Goal: Information Seeking & Learning: Learn about a topic

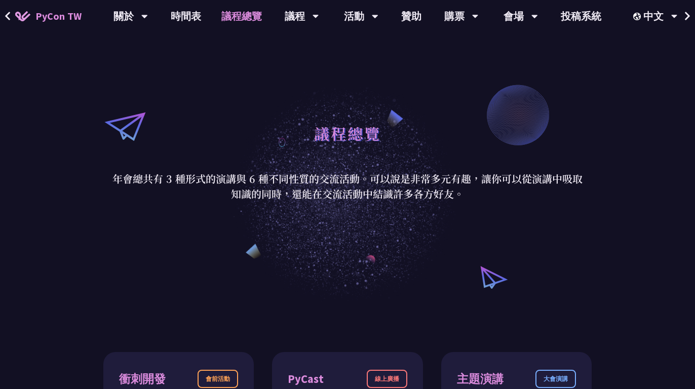
scroll to position [46, 0]
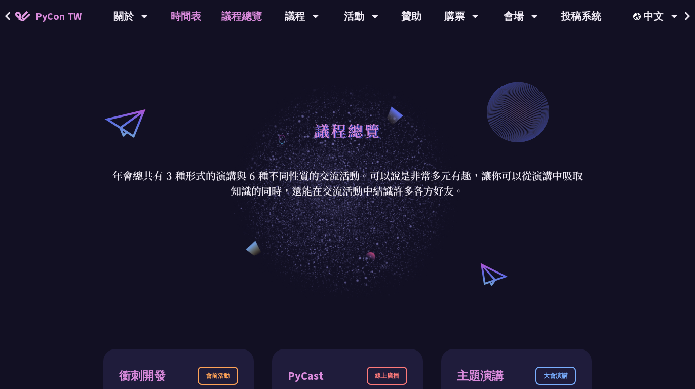
click at [181, 15] on link "時間表" at bounding box center [186, 16] width 51 height 32
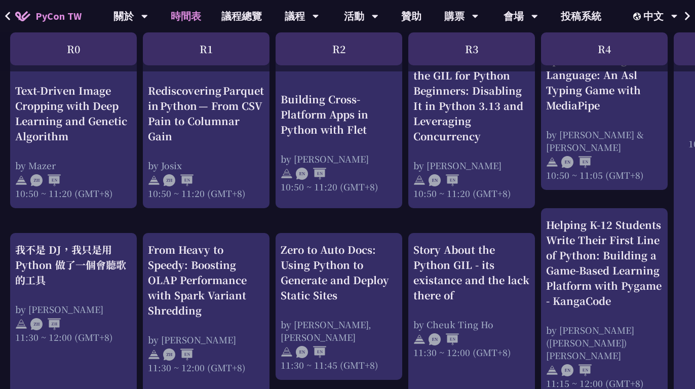
scroll to position [438, 0]
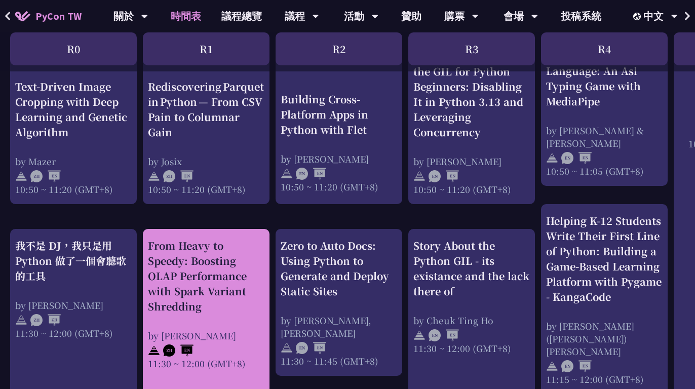
click at [227, 251] on div "From Heavy to Speedy: Boosting OLAP Performance with Spark Variant Shredding" at bounding box center [206, 276] width 117 height 76
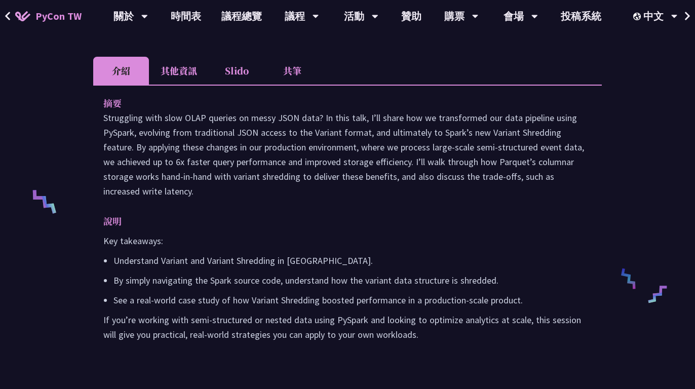
scroll to position [304, 0]
click at [12, 17] on button at bounding box center [7, 16] width 15 height 32
click at [10, 14] on icon at bounding box center [8, 16] width 7 height 10
click at [8, 21] on span at bounding box center [8, 16] width 7 height 15
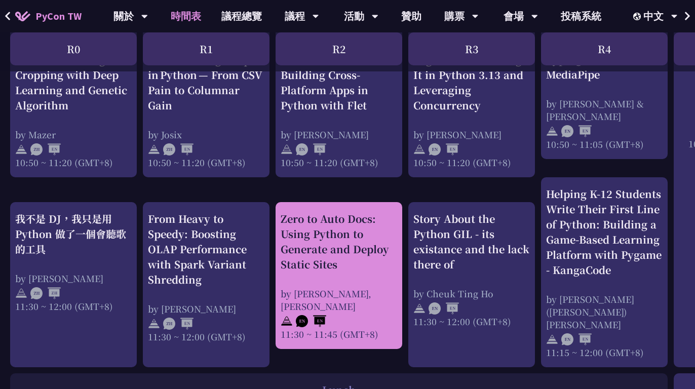
scroll to position [472, 0]
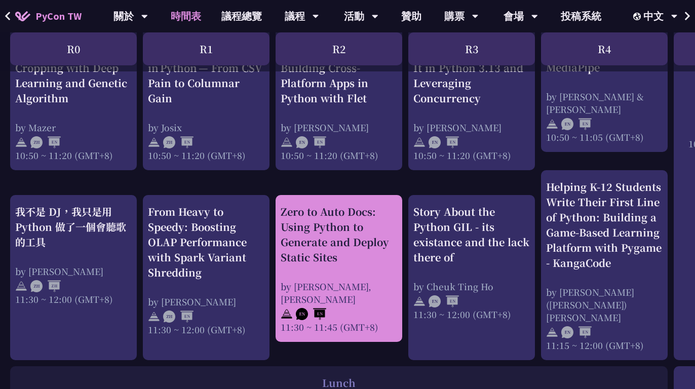
click at [345, 268] on div "Zero to Auto Docs: Using Python to Generate and Deploy Static Sites by [PERSON_…" at bounding box center [339, 268] width 117 height 129
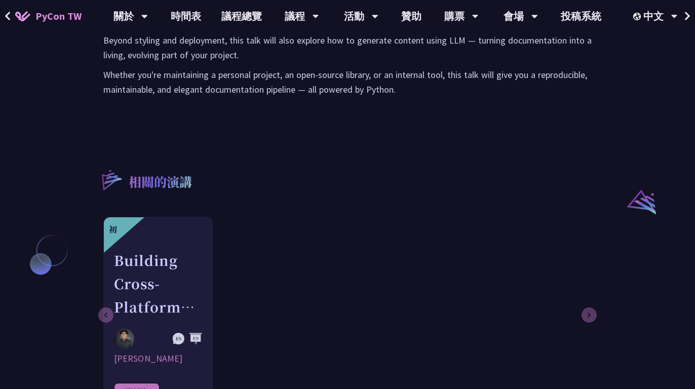
scroll to position [801, 0]
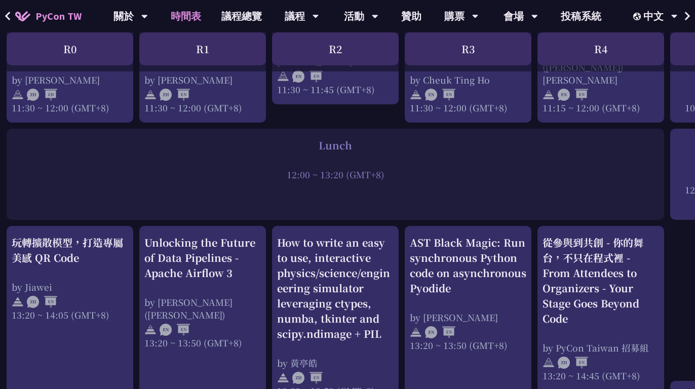
scroll to position [710, 0]
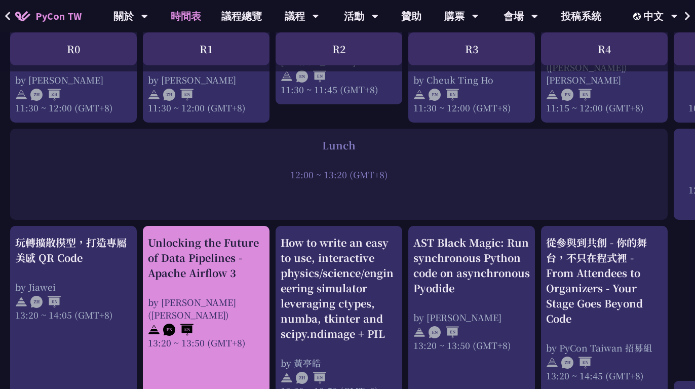
click at [215, 256] on div "Unlocking the Future of Data Pipelines - Apache Airflow 3" at bounding box center [206, 258] width 117 height 46
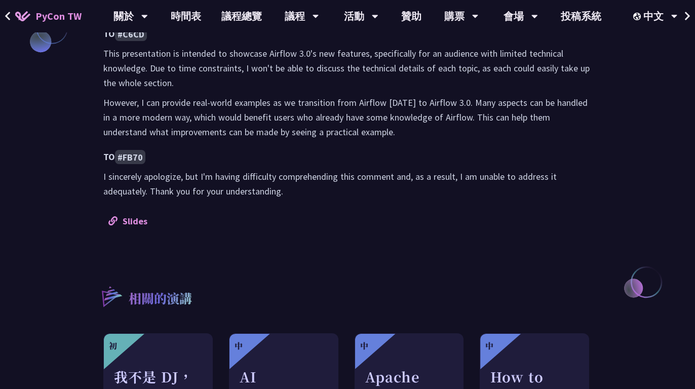
scroll to position [926, 0]
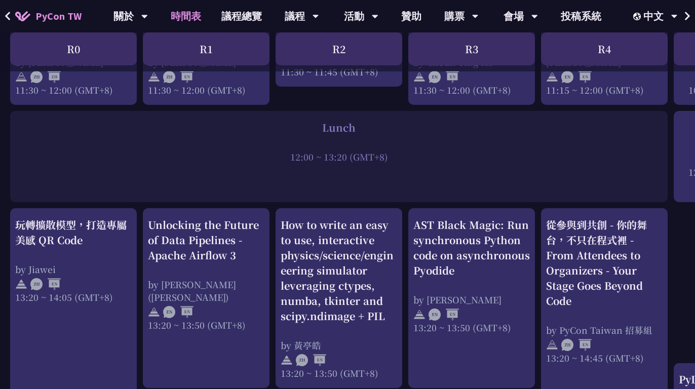
scroll to position [731, 0]
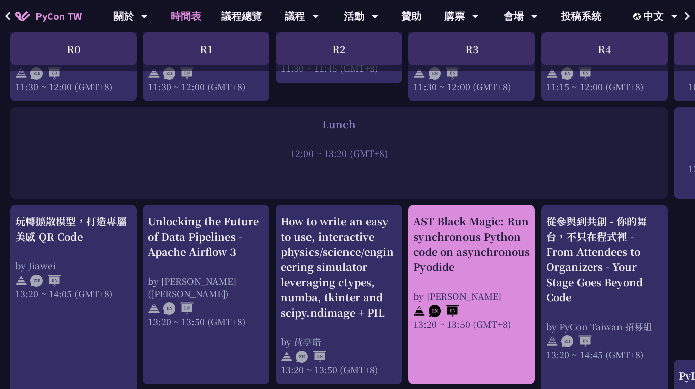
click at [507, 246] on div "AST Black Magic: Run synchronous Python code on asynchronous Pyodide" at bounding box center [472, 244] width 117 height 61
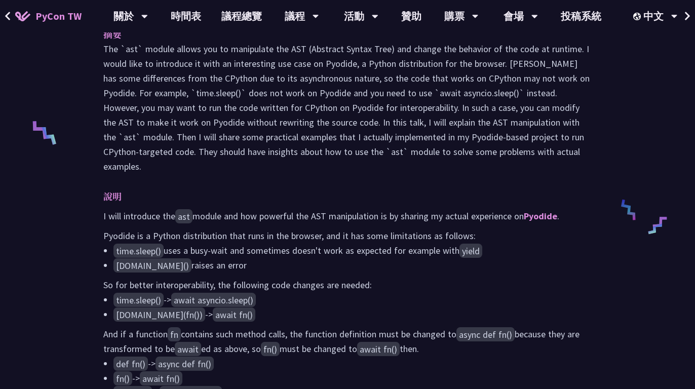
scroll to position [373, 0]
click at [7, 20] on icon at bounding box center [8, 16] width 7 height 10
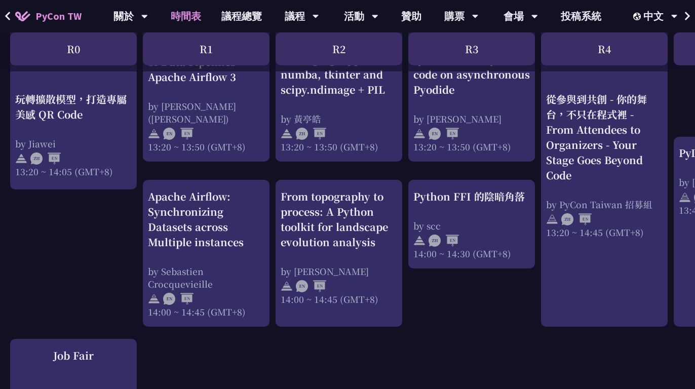
scroll to position [955, 0]
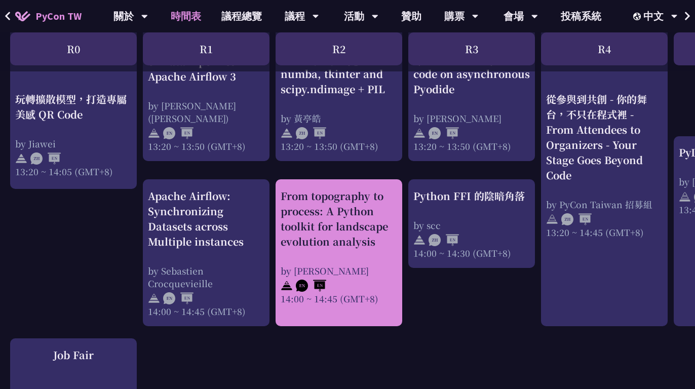
click at [319, 227] on div "From topography to process: A Python toolkit for landscape evolution analysis" at bounding box center [339, 219] width 117 height 61
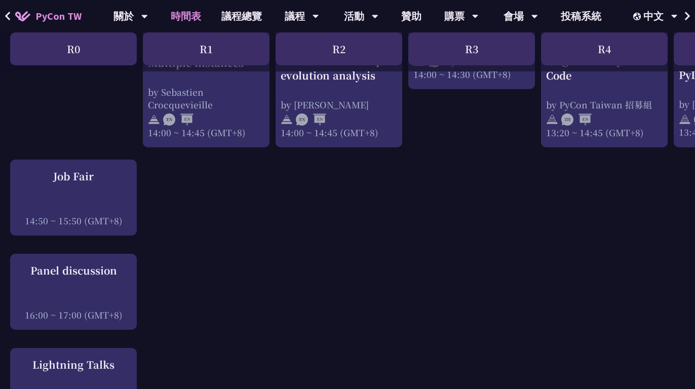
scroll to position [1133, 0]
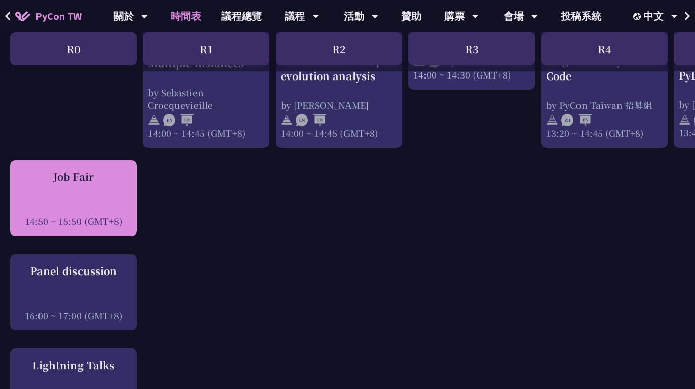
click at [113, 200] on div at bounding box center [73, 207] width 117 height 15
click at [107, 215] on div "14:50 ~ 15:50 (GMT+8)" at bounding box center [73, 221] width 117 height 13
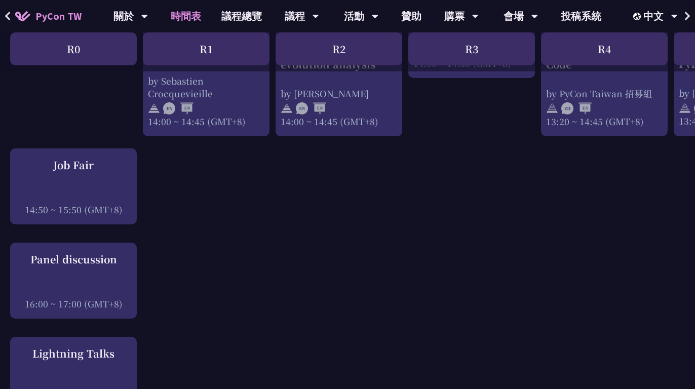
scroll to position [1433, 0]
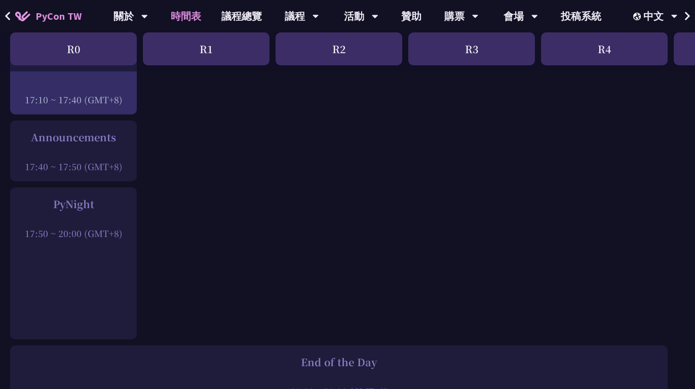
click at [96, 268] on div "PyNight 17:50 ~ 20:00 (GMT+8)" at bounding box center [73, 264] width 127 height 152
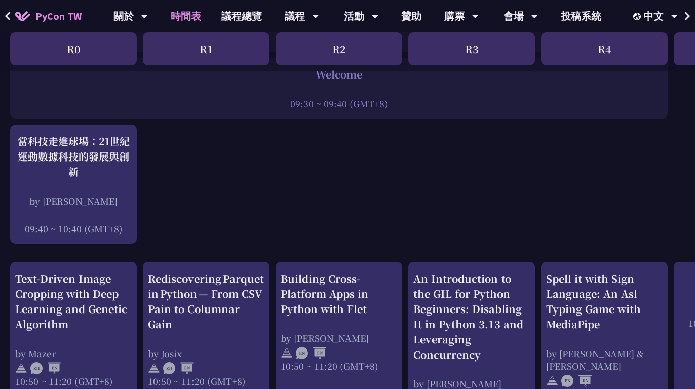
scroll to position [0, 0]
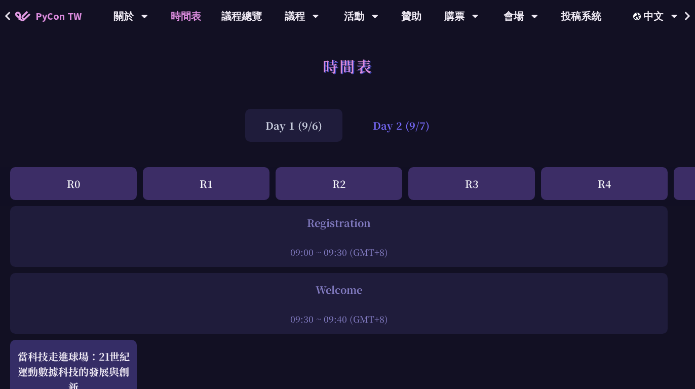
click at [376, 122] on div "Day 2 (9/7)" at bounding box center [401, 125] width 97 height 33
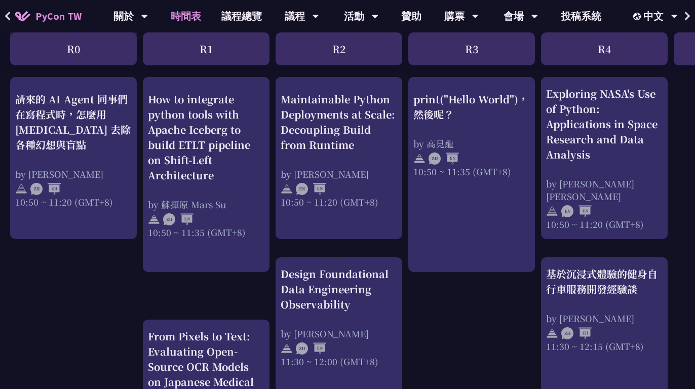
scroll to position [386, 0]
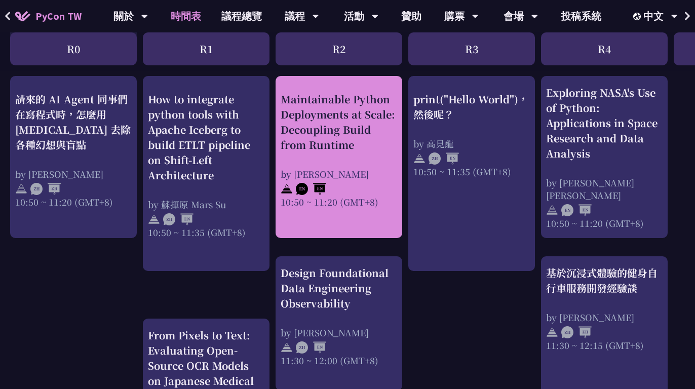
click at [341, 167] on div "Maintainable Python Deployments at Scale: Decoupling Build from Runtime by [PER…" at bounding box center [339, 149] width 117 height 117
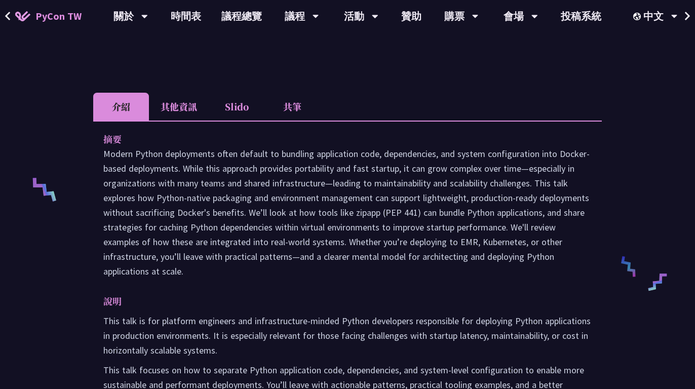
scroll to position [318, 0]
